Goal: Task Accomplishment & Management: Manage account settings

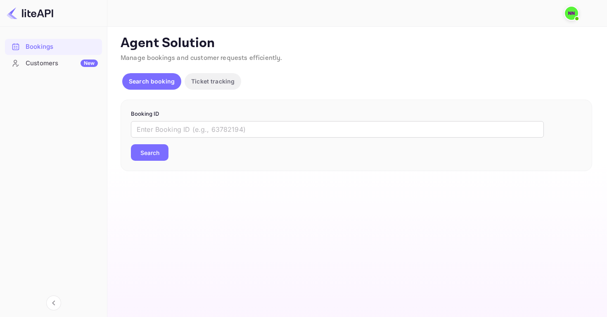
click at [573, 17] on span at bounding box center [576, 18] width 8 height 8
click at [37, 64] on div at bounding box center [303, 158] width 607 height 317
click at [37, 64] on div "Customers New" at bounding box center [62, 63] width 72 height 9
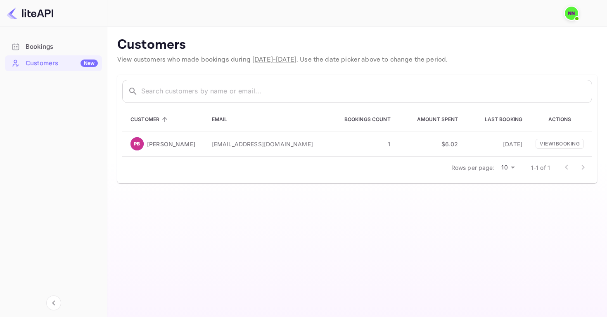
click at [571, 13] on img at bounding box center [571, 13] width 13 height 13
click at [496, 40] on img at bounding box center [498, 41] width 15 height 15
click at [35, 43] on div at bounding box center [303, 158] width 607 height 317
click at [37, 6] on div at bounding box center [53, 13] width 107 height 27
click at [37, 9] on img at bounding box center [30, 13] width 47 height 13
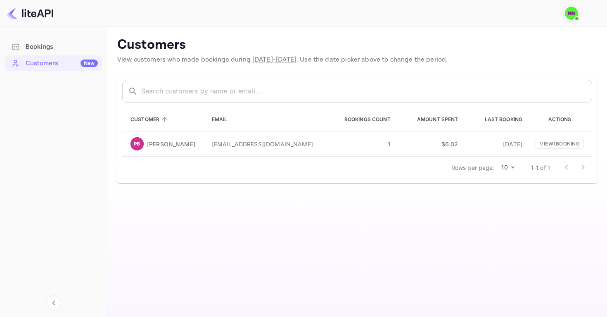
click at [34, 53] on div "Bookings" at bounding box center [53, 47] width 97 height 16
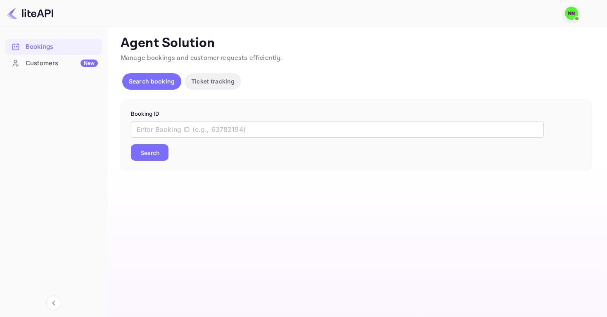
click at [160, 82] on p "Search booking" at bounding box center [152, 81] width 46 height 9
click at [223, 85] on button "Ticket tracking" at bounding box center [212, 81] width 57 height 17
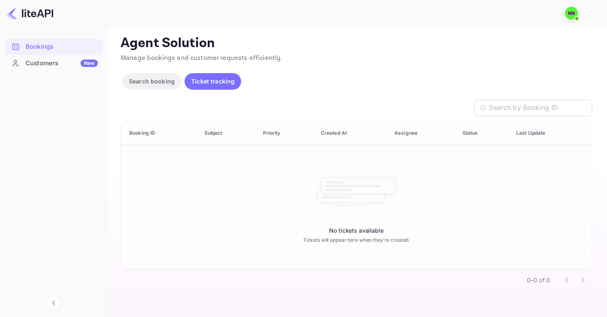
click at [205, 59] on span "Manage bookings and customer requests efficiently." at bounding box center [202, 58] width 162 height 9
click at [175, 40] on p "Agent Solution" at bounding box center [356, 43] width 471 height 17
click at [576, 3] on div at bounding box center [354, 13] width 476 height 25
click at [572, 12] on img at bounding box center [571, 13] width 13 height 13
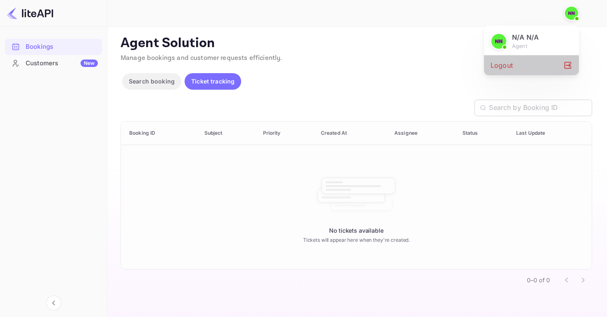
click at [517, 67] on div "Logout" at bounding box center [531, 65] width 95 height 20
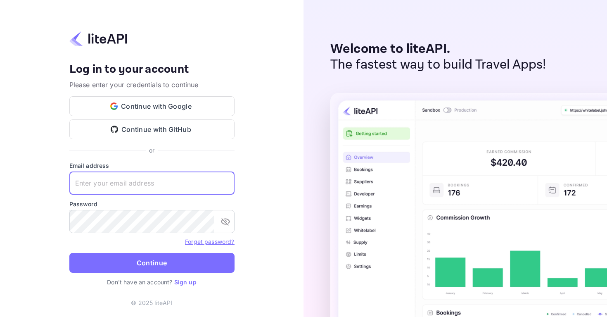
click at [137, 184] on input "text" at bounding box center [151, 182] width 165 height 23
type input "u@estatedao.org"
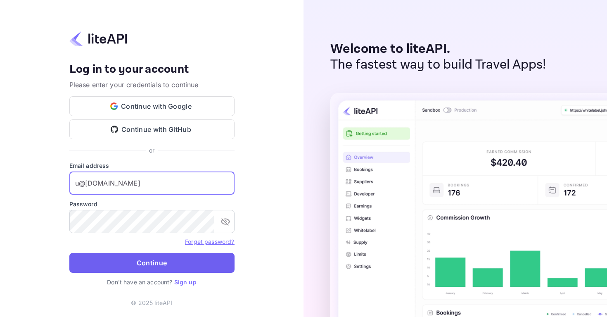
click at [208, 262] on button "Continue" at bounding box center [151, 263] width 165 height 20
